Goal: Task Accomplishment & Management: Use online tool/utility

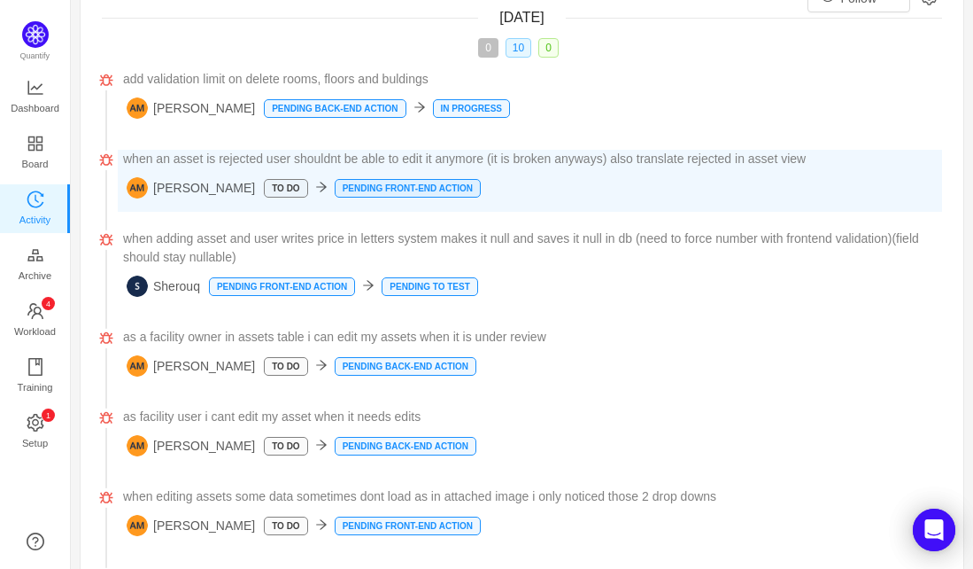
scroll to position [98, 0]
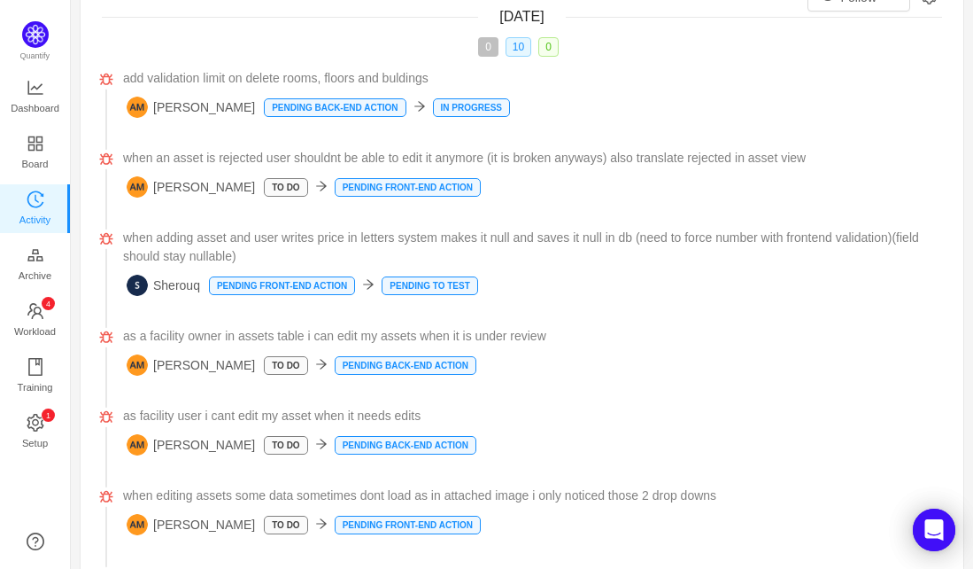
click at [732, 49] on div "0 10 0" at bounding box center [522, 46] width 840 height 19
click at [38, 326] on span "Workload" at bounding box center [35, 330] width 42 height 35
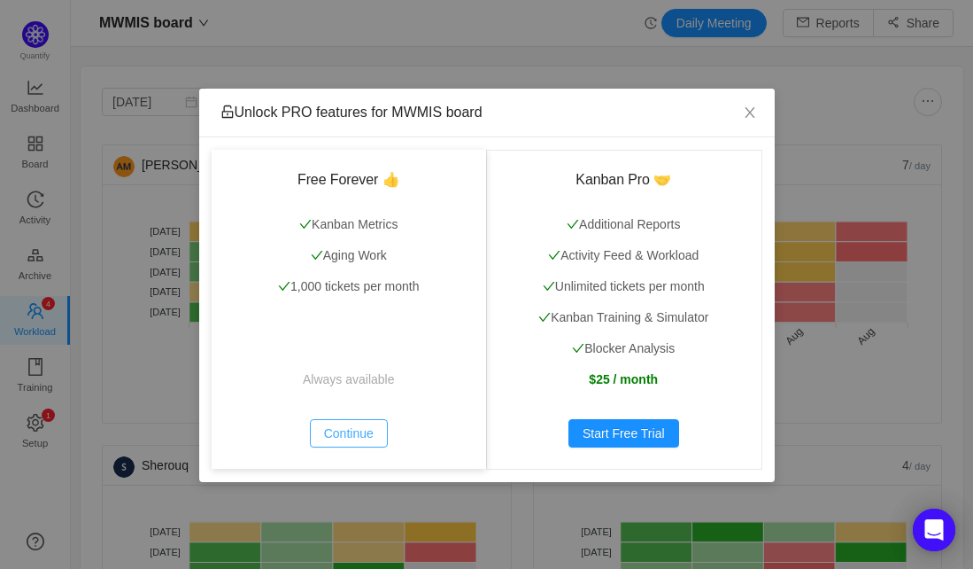
click at [344, 431] on button "Continue" at bounding box center [349, 433] width 78 height 28
click at [337, 383] on p "Always available" at bounding box center [349, 379] width 233 height 19
click at [345, 427] on button "Continue" at bounding box center [349, 433] width 78 height 28
click at [329, 438] on button "Continue" at bounding box center [349, 433] width 78 height 28
click at [750, 116] on icon "icon: close" at bounding box center [750, 112] width 14 height 14
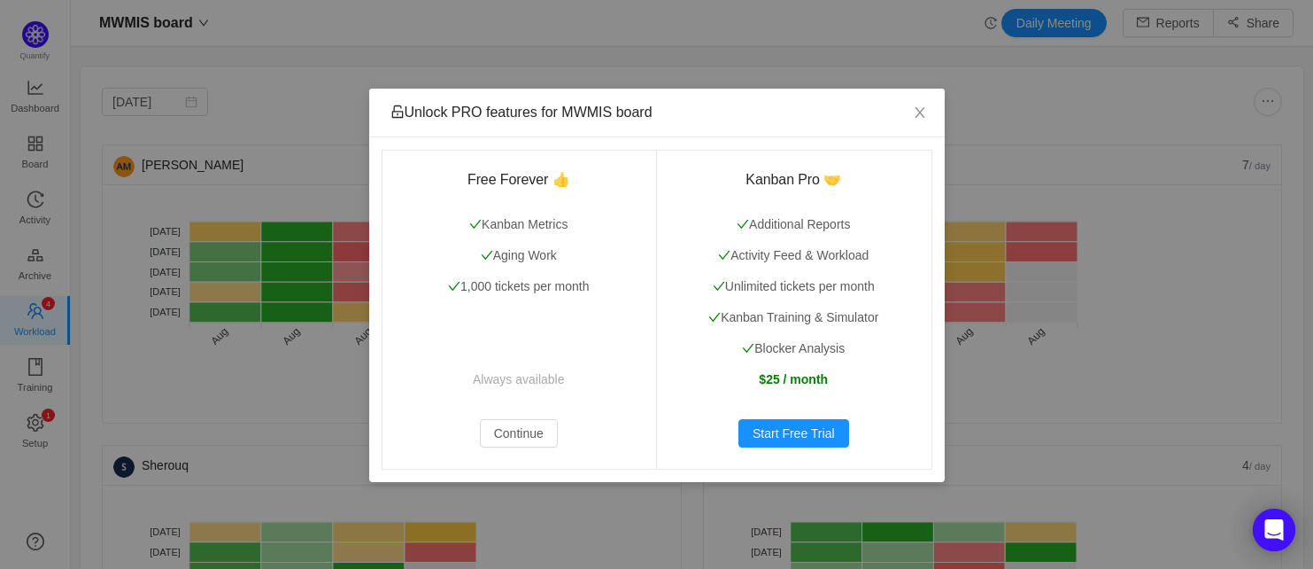
scroll to position [542, 1203]
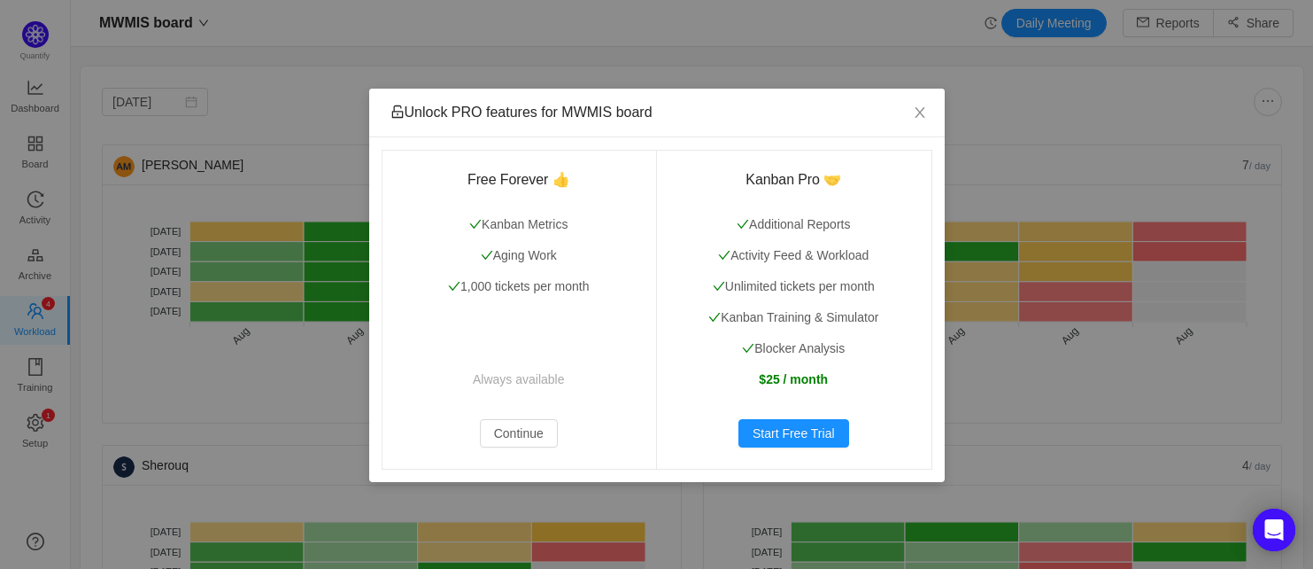
click at [220, 91] on div "Unlock PRO features for MWMIS board Free Forever 👍 Kanban Metrics Aging Work 1,…" at bounding box center [656, 284] width 1313 height 569
click at [537, 444] on button "Continue" at bounding box center [519, 433] width 78 height 28
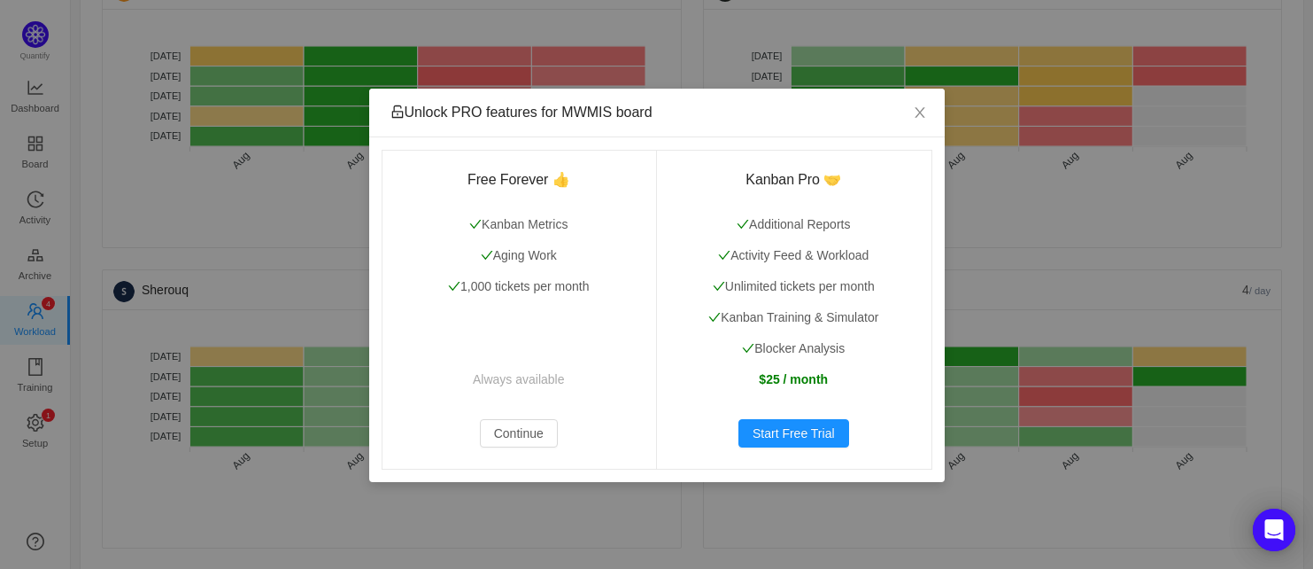
scroll to position [172, 0]
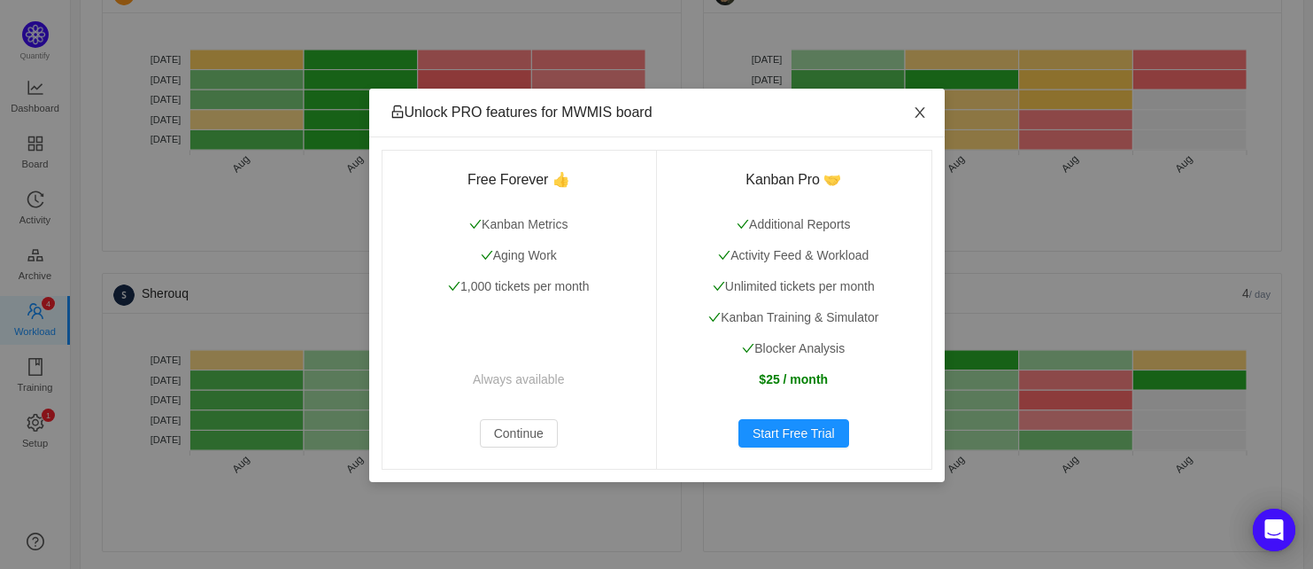
click at [930, 110] on span "Close" at bounding box center [920, 114] width 50 height 50
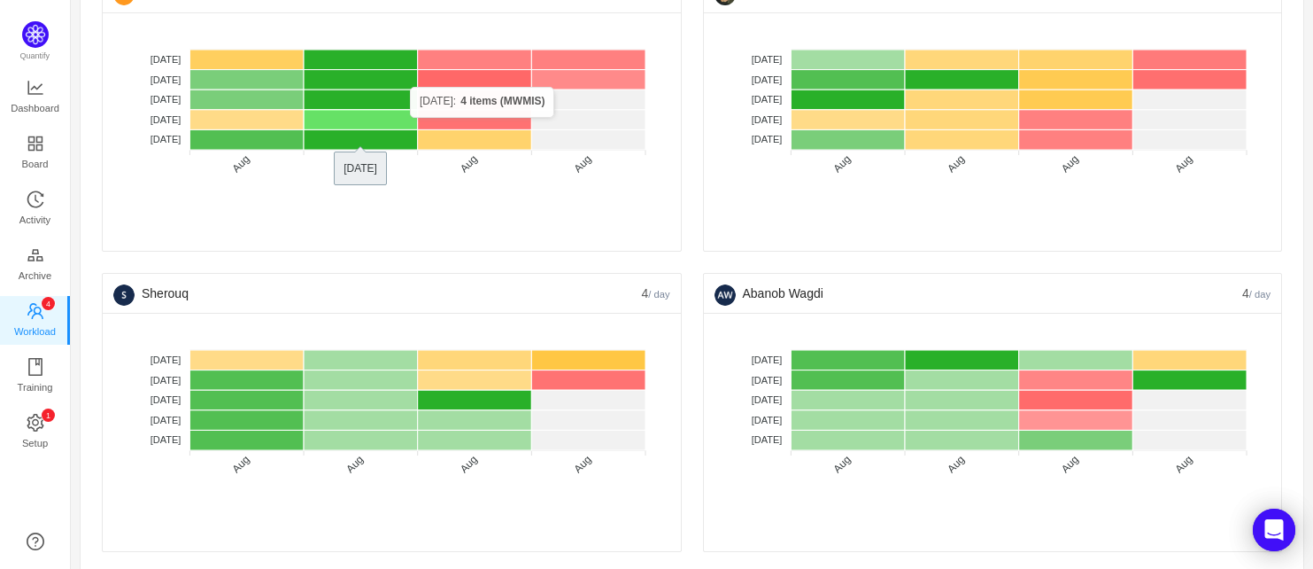
scroll to position [0, 0]
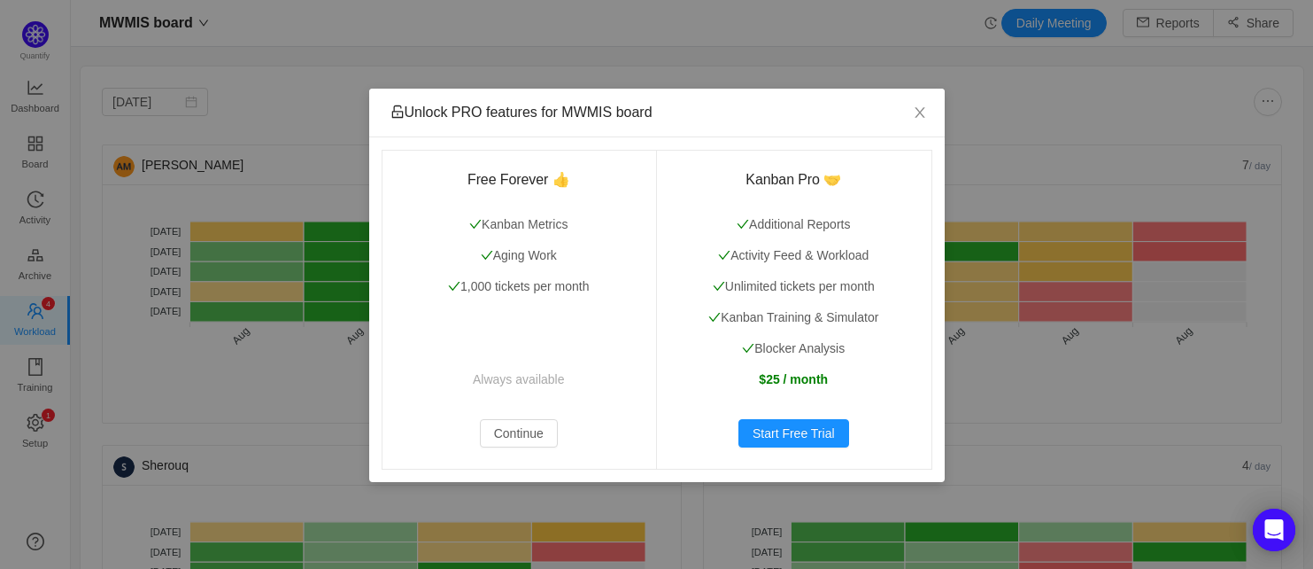
click at [184, 111] on div "Unlock PRO features for MWMIS board Free Forever 👍 Kanban Metrics Aging Work 1,…" at bounding box center [656, 284] width 1313 height 569
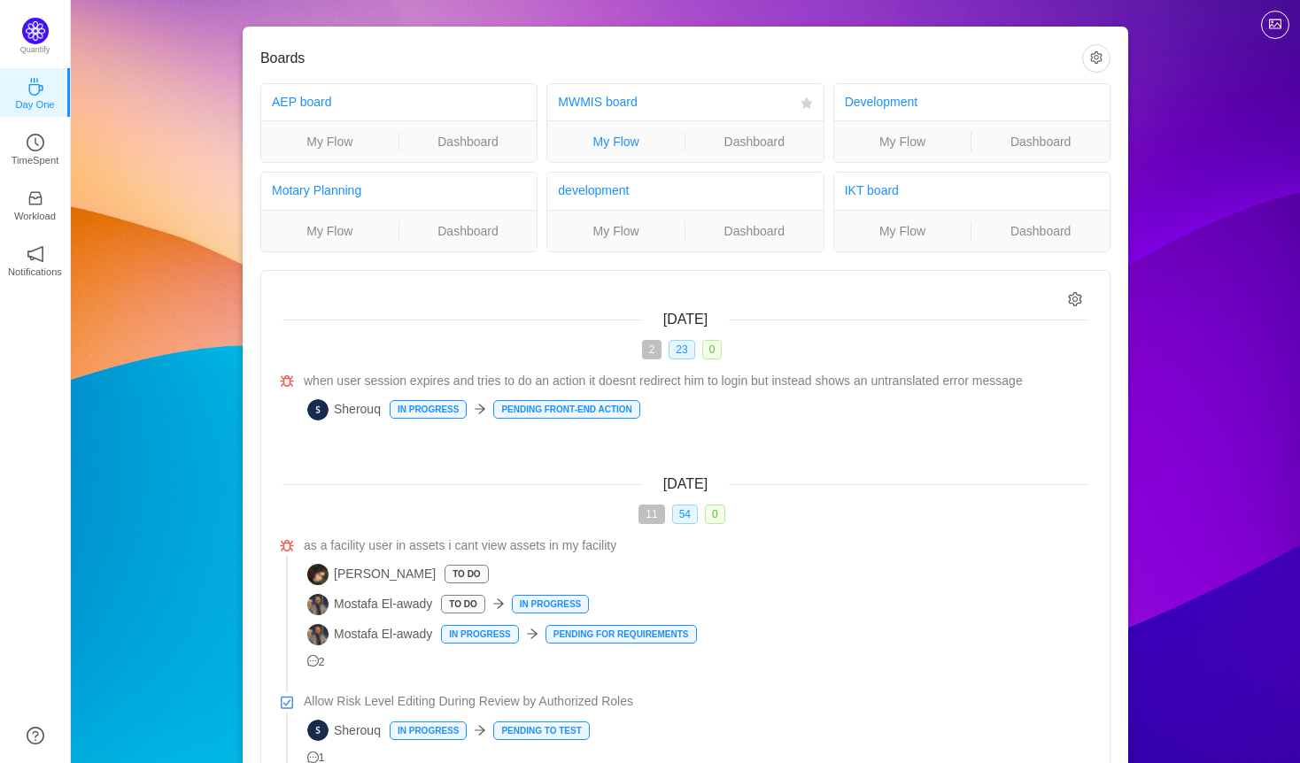
click at [625, 135] on link "My Flow" at bounding box center [615, 141] width 137 height 19
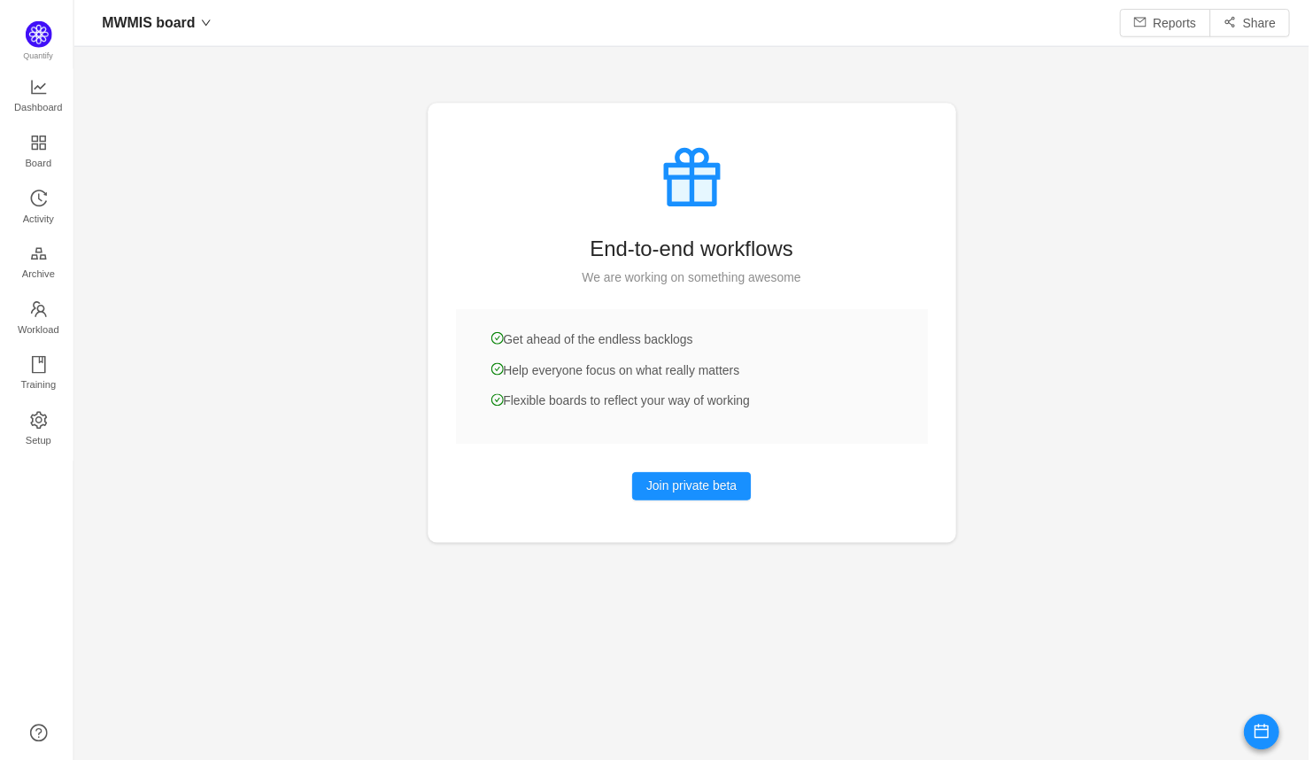
scroll to position [733, 1203]
